Goal: Information Seeking & Learning: Check status

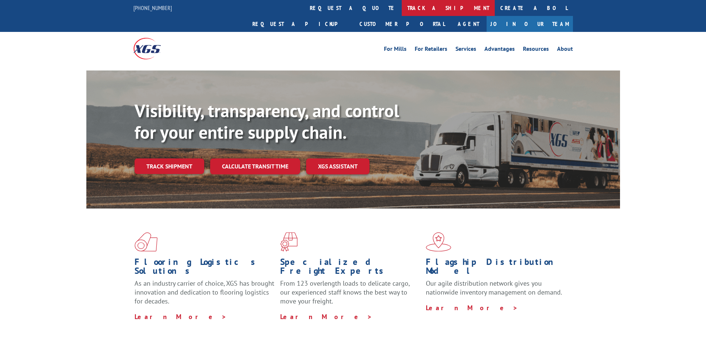
drag, startPoint x: 0, startPoint y: 0, endPoint x: 333, endPoint y: 5, distance: 332.7
click at [402, 5] on link "track a shipment" at bounding box center [448, 8] width 93 height 16
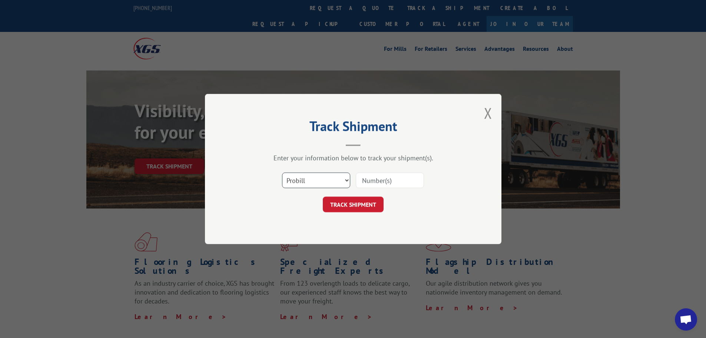
drag, startPoint x: 320, startPoint y: 180, endPoint x: 320, endPoint y: 185, distance: 4.9
click at [320, 180] on select "Select category... Probill BOL PO" at bounding box center [316, 180] width 68 height 16
select select "po"
click at [282, 172] on select "Select category... Probill BOL PO" at bounding box center [316, 180] width 68 height 16
click at [367, 186] on input at bounding box center [390, 180] width 68 height 16
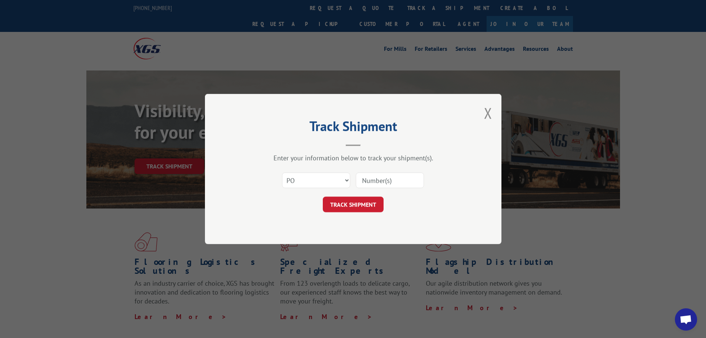
paste input "04503558"
type input "04503558"
click at [367, 208] on button "TRACK SHIPMENT" at bounding box center [353, 204] width 61 height 16
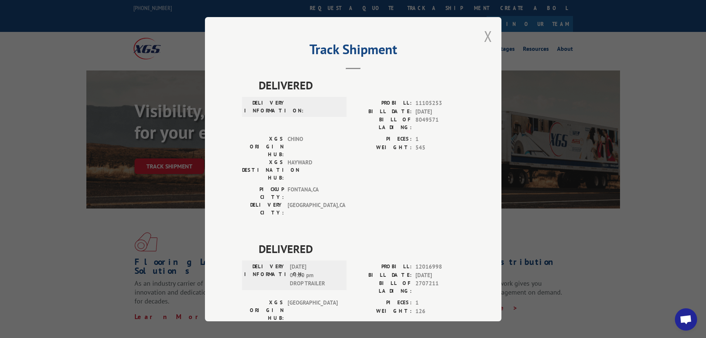
click at [489, 36] on div "Track Shipment DELIVERED DELIVERY INFORMATION: PROBILL: 11105253 BILL DATE: [DA…" at bounding box center [353, 169] width 296 height 304
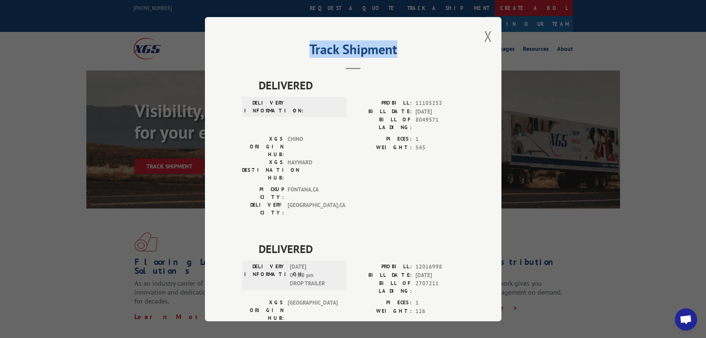
drag, startPoint x: 483, startPoint y: 36, endPoint x: 396, endPoint y: 4, distance: 92.4
click at [484, 36] on button "Close modal" at bounding box center [488, 36] width 8 height 20
